Goal: Transaction & Acquisition: Book appointment/travel/reservation

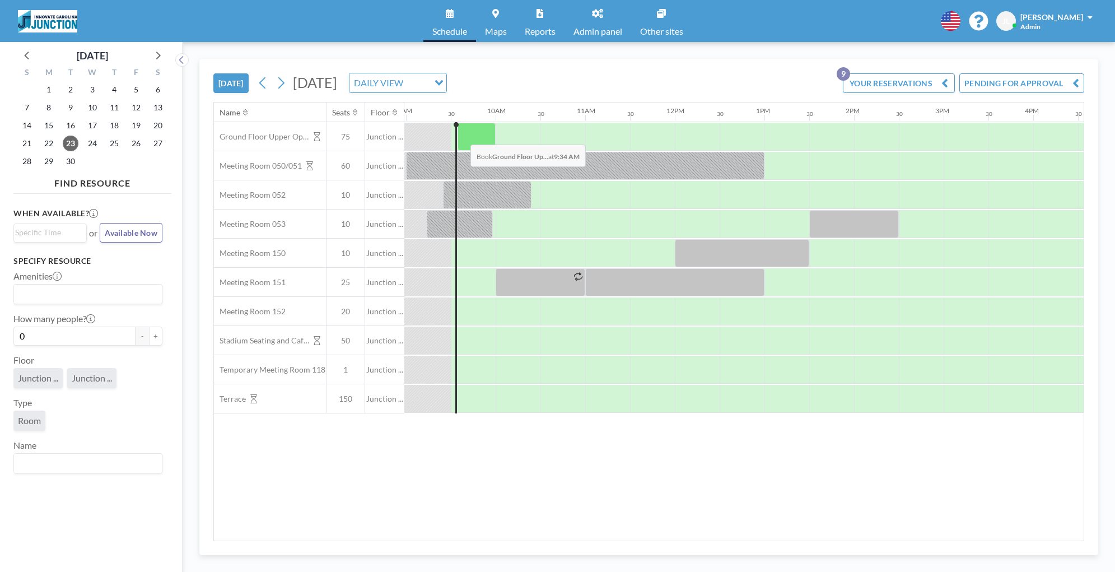
scroll to position [0, 806]
click at [152, 59] on icon at bounding box center [157, 55] width 15 height 15
click at [39, 109] on div "6" at bounding box center [49, 108] width 22 height 18
click at [48, 108] on span "6" at bounding box center [49, 108] width 16 height 16
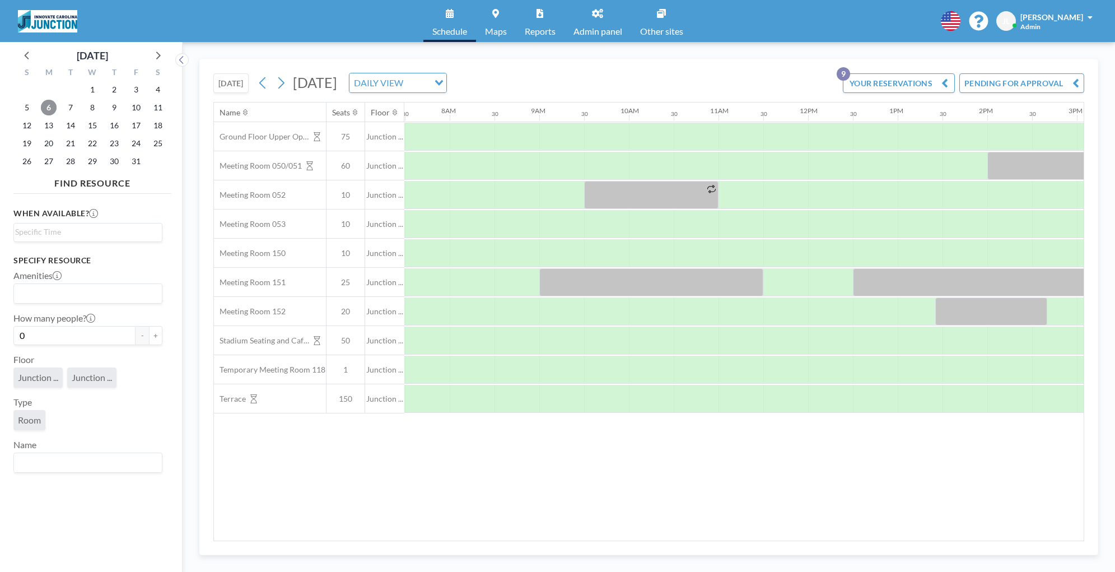
scroll to position [0, 672]
click at [638, 314] on div at bounding box center [650, 311] width 45 height 28
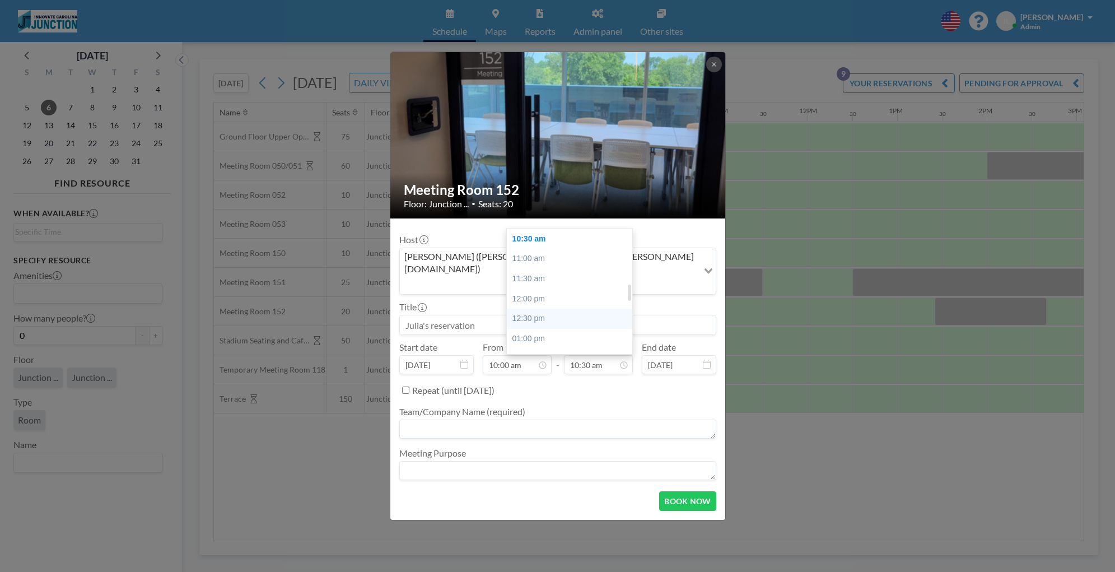
scroll to position [425, 0]
click at [554, 282] on div "12:00 pm" at bounding box center [569, 292] width 125 height 20
type input "12:00 pm"
click at [457, 315] on input at bounding box center [558, 324] width 316 height 19
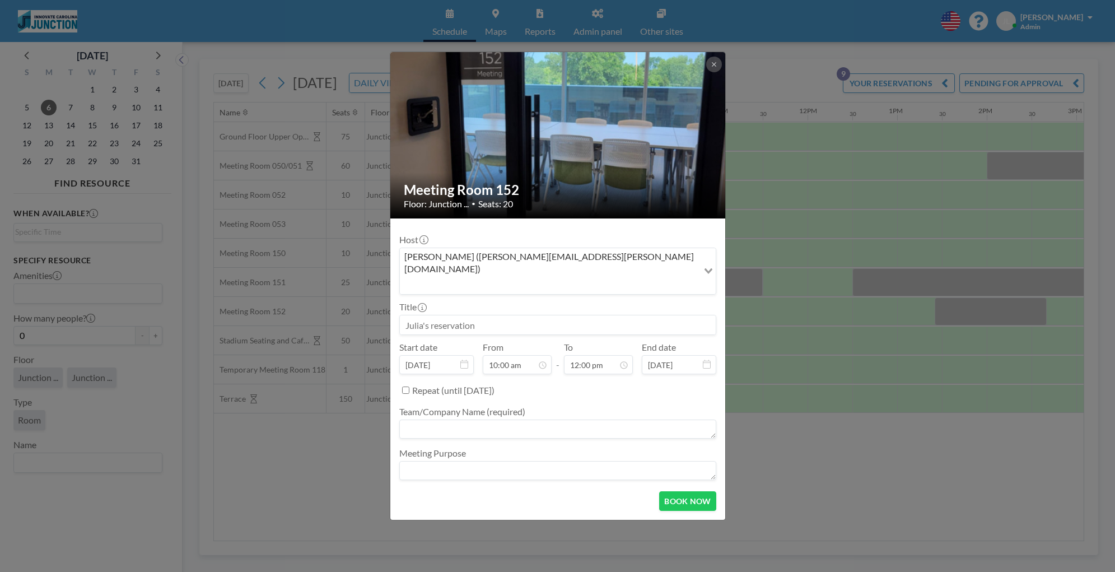
click at [460, 315] on input at bounding box center [558, 324] width 316 height 19
paste input "[GEOGRAPHIC_DATA], [PERSON_NAME]"
type input "[GEOGRAPHIC_DATA], [PERSON_NAME]"
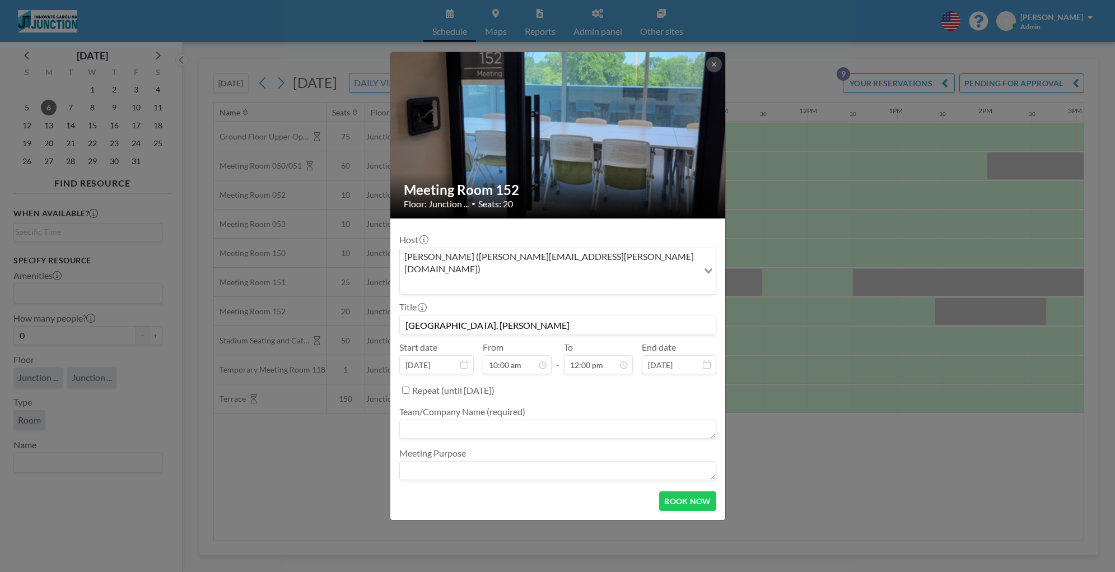
drag, startPoint x: 441, startPoint y: 311, endPoint x: 353, endPoint y: 313, distance: 87.4
click at [354, 312] on div "Meeting Room 152 Floor: Junction ... • Seats: 20 Host [PERSON_NAME] ([PERSON_NA…" at bounding box center [557, 286] width 1115 height 572
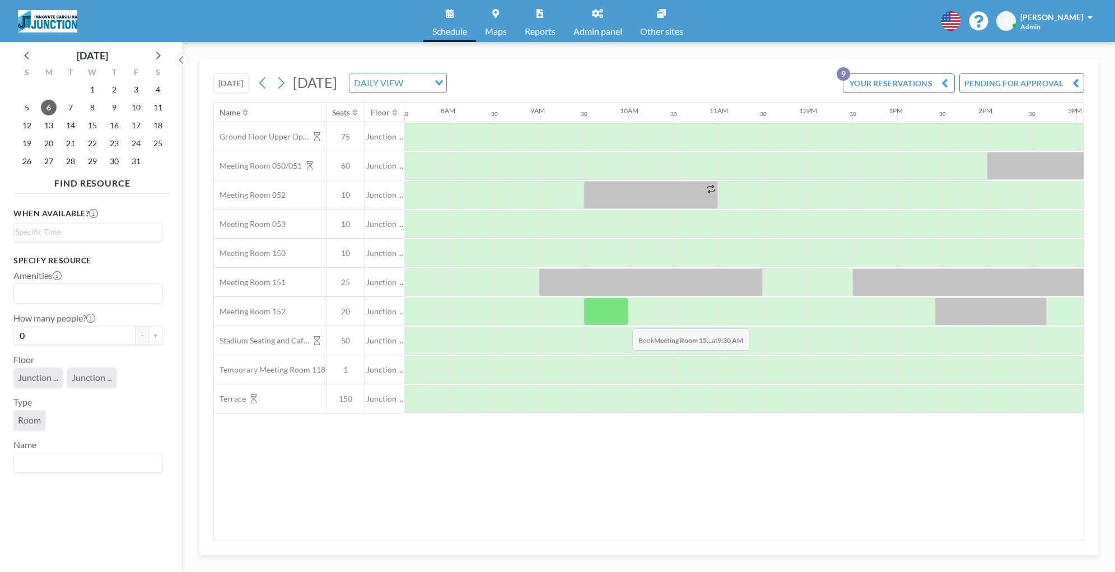
click at [623, 320] on div at bounding box center [605, 311] width 45 height 28
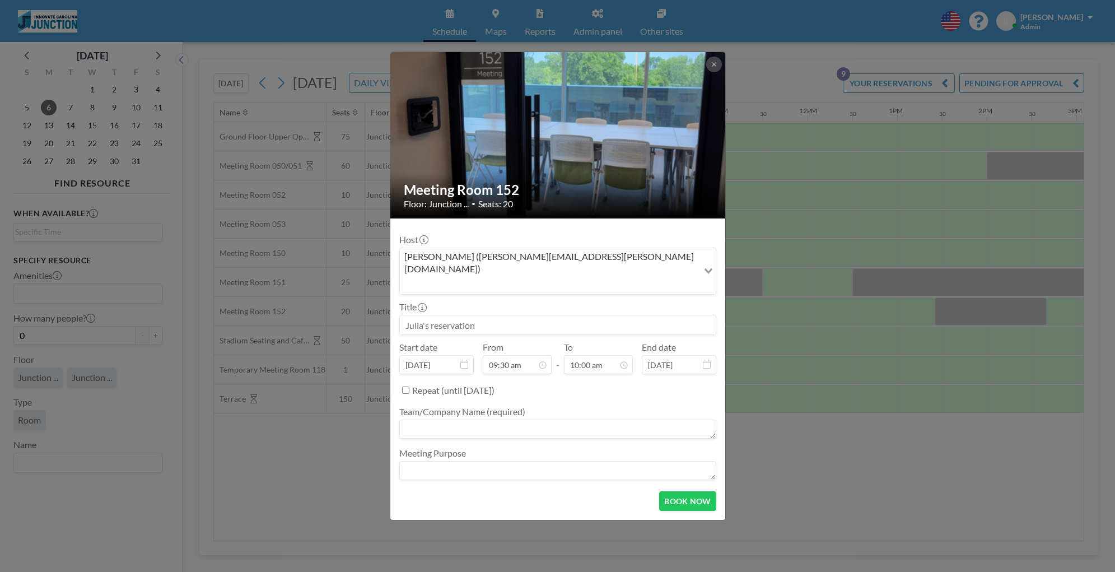
click at [811, 315] on div "Meeting Room 152 Floor: Junction ... • Seats: 20 Host [PERSON_NAME] ([PERSON_NA…" at bounding box center [557, 286] width 1115 height 572
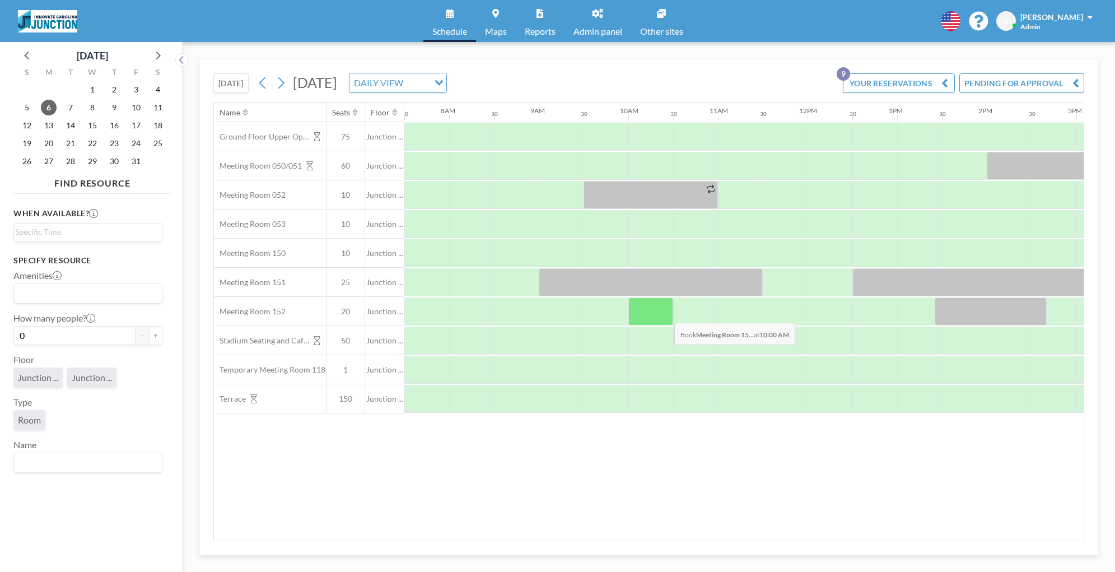
click at [665, 314] on div at bounding box center [650, 311] width 45 height 28
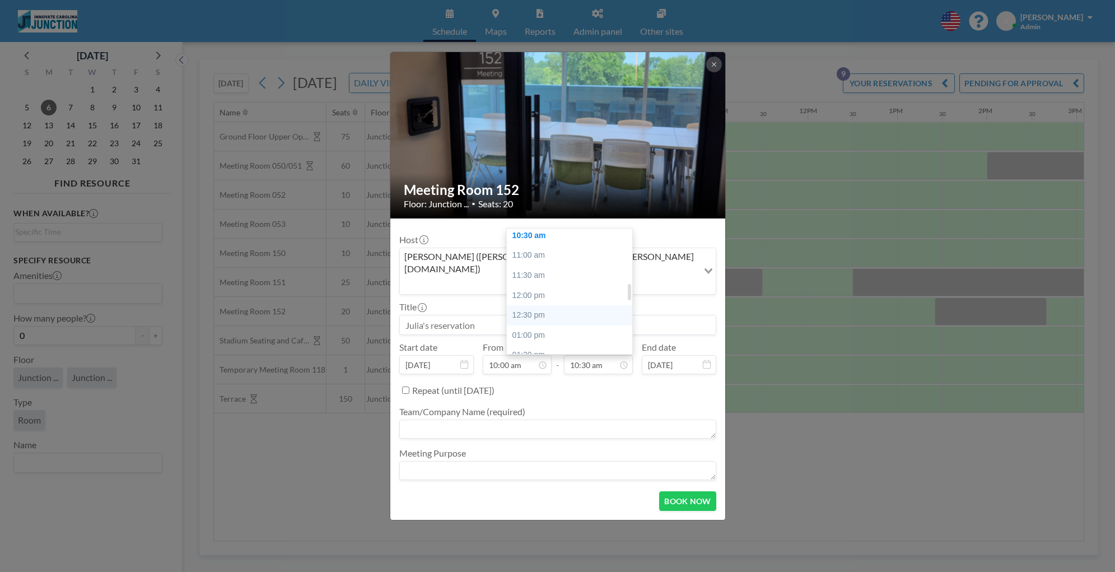
scroll to position [421, 0]
click at [529, 287] on div "12:00 pm" at bounding box center [569, 297] width 125 height 20
type input "12:00 pm"
click at [506, 315] on input at bounding box center [558, 324] width 316 height 19
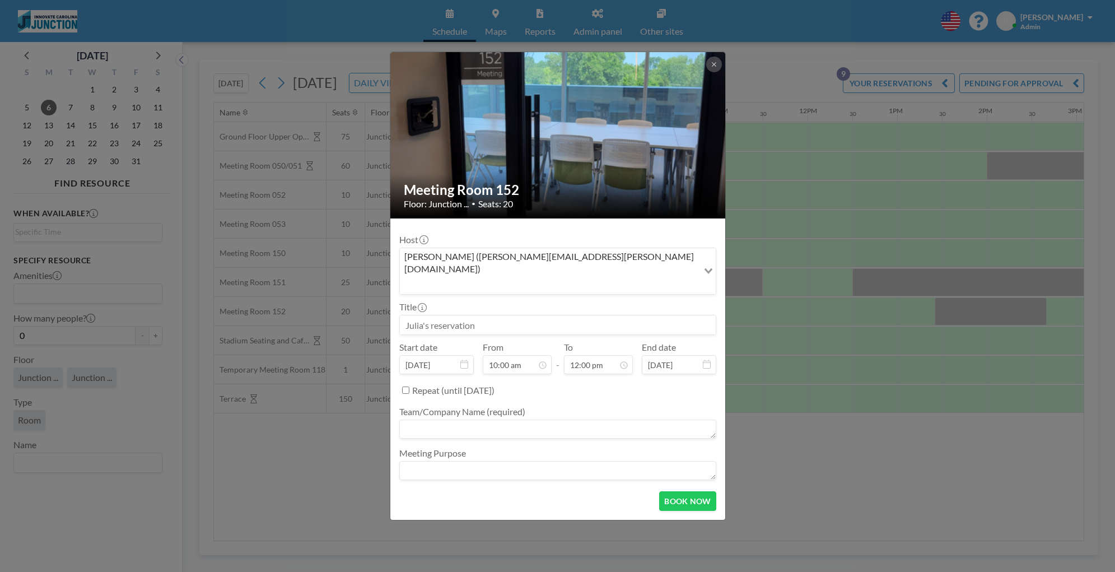
paste input "[GEOGRAPHIC_DATA], [PERSON_NAME]"
drag, startPoint x: 443, startPoint y: 314, endPoint x: 561, endPoint y: 313, distance: 118.1
click at [561, 315] on input "[GEOGRAPHIC_DATA], [PERSON_NAME]" at bounding box center [558, 324] width 316 height 19
click at [495, 316] on input "[GEOGRAPHIC_DATA], [PERSON_NAME]" at bounding box center [558, 324] width 316 height 19
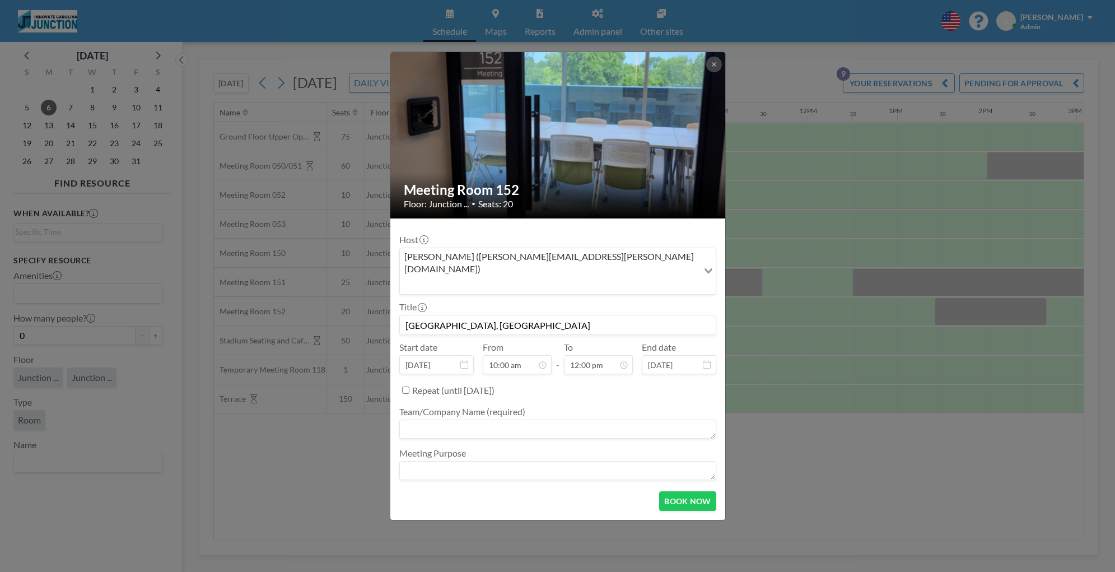
click at [442, 315] on input "[GEOGRAPHIC_DATA], [GEOGRAPHIC_DATA]" at bounding box center [558, 324] width 316 height 19
click at [428, 315] on input "[GEOGRAPHIC_DATA], [GEOGRAPHIC_DATA]" at bounding box center [558, 324] width 316 height 19
paste input "[GEOGRAPHIC_DATA]"
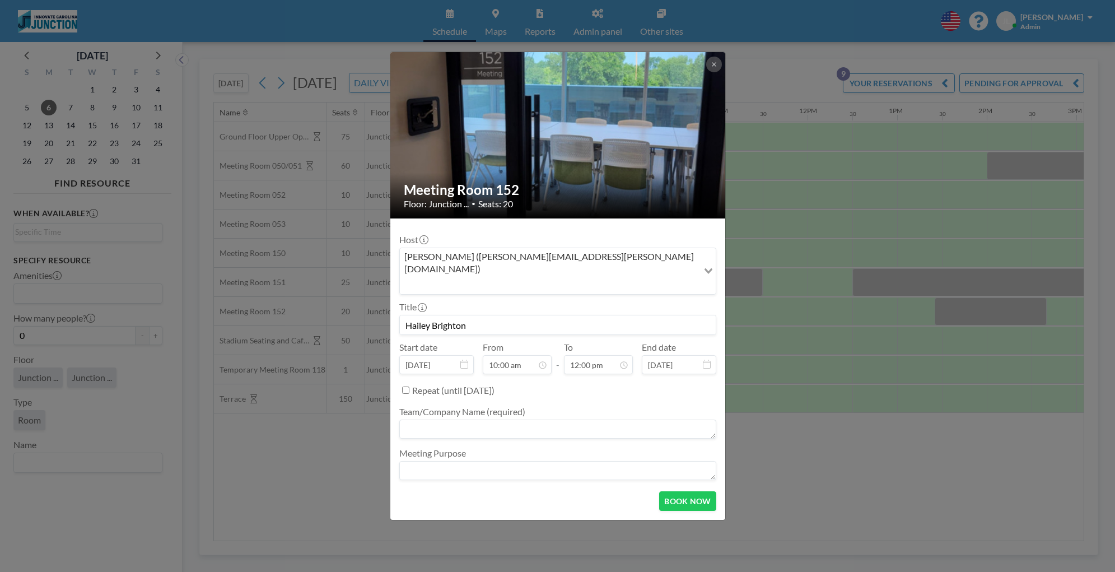
type input "Hailey Brighton"
click at [499, 419] on textarea at bounding box center [557, 428] width 317 height 19
paste textarea "Institute for Convergent Science"
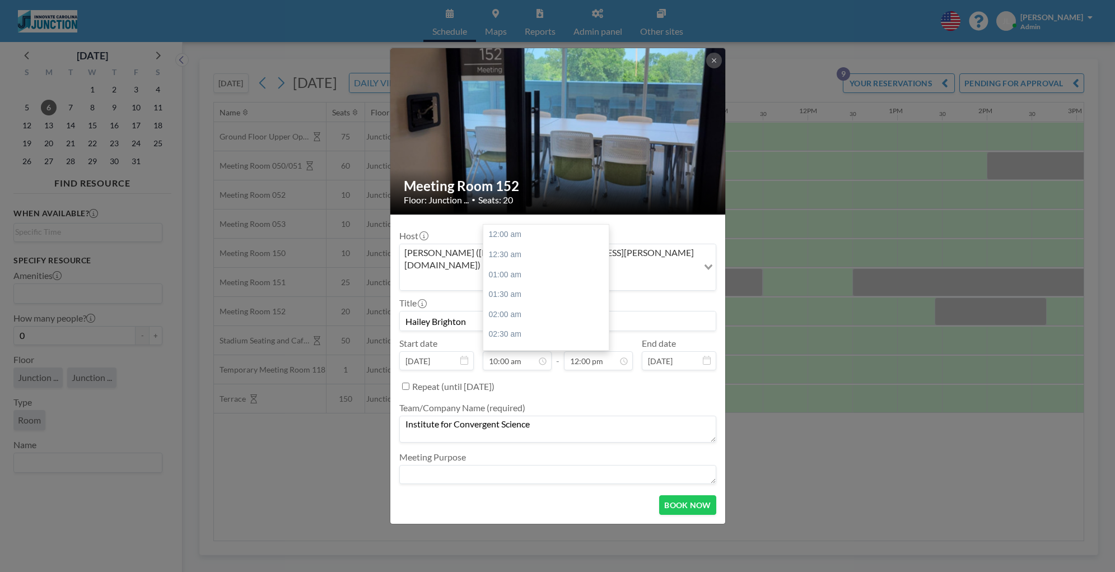
scroll to position [478, 0]
type textarea "Institute for Convergent Science"
click at [674, 480] on form "Host [PERSON_NAME] ([PERSON_NAME][EMAIL_ADDRESS][PERSON_NAME][DOMAIN_NAME]) Loa…" at bounding box center [557, 369] width 335 height 310
click at [680, 498] on button "BOOK NOW" at bounding box center [687, 505] width 57 height 20
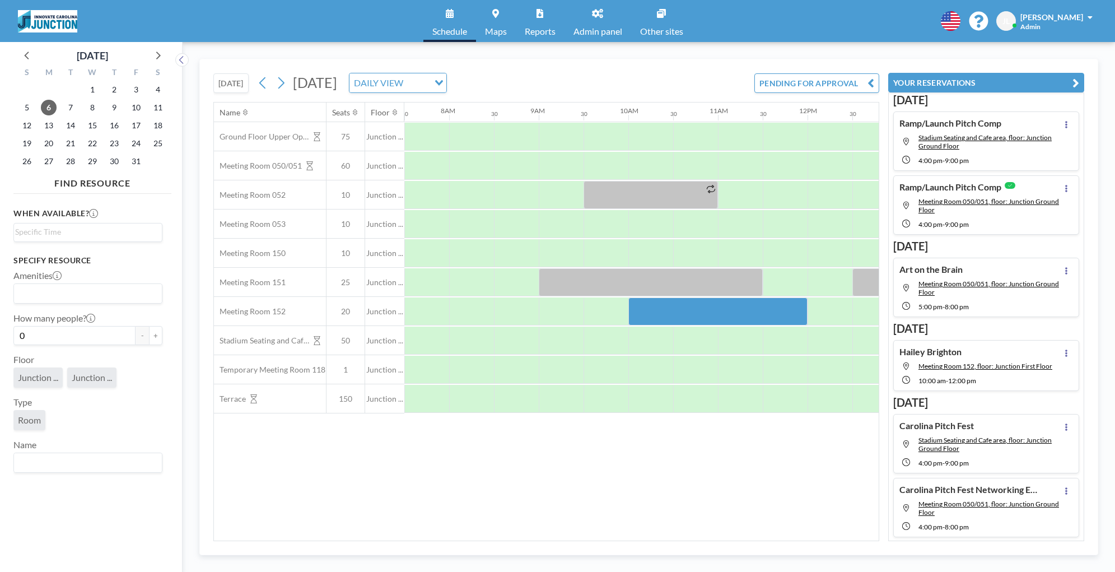
scroll to position [49, 0]
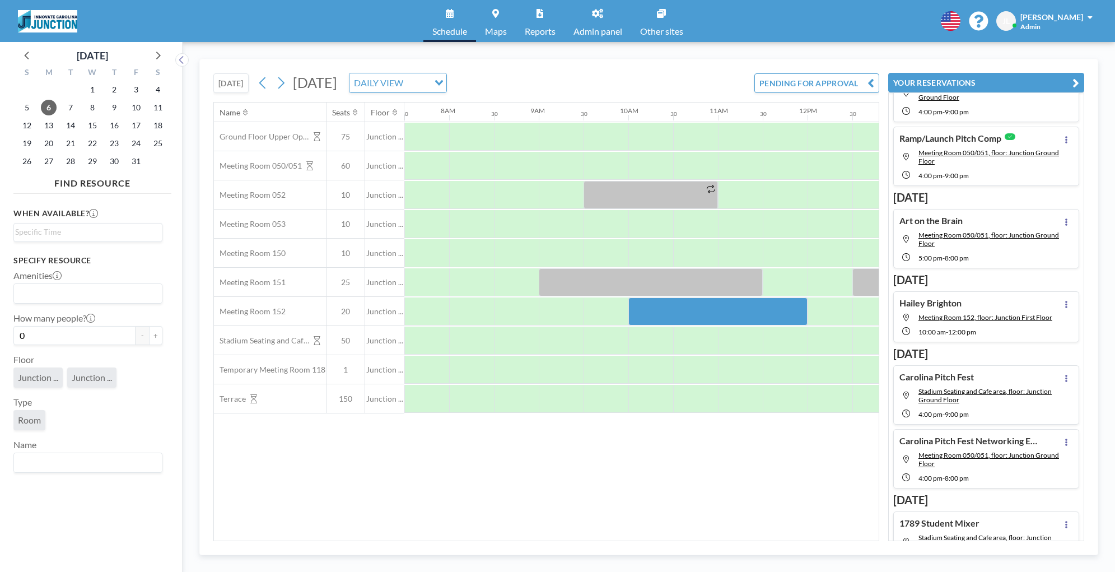
click at [506, 21] on link "Maps" at bounding box center [496, 21] width 40 height 42
